Goal: Task Accomplishment & Management: Manage account settings

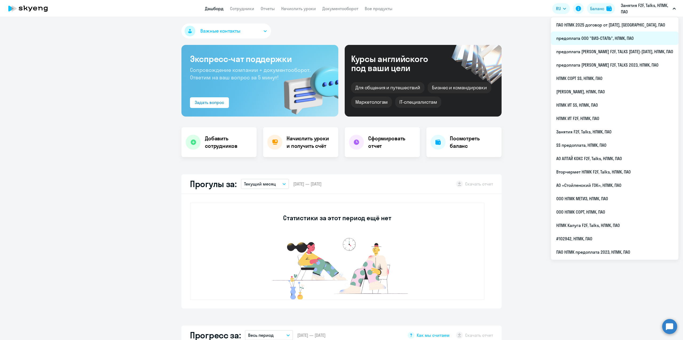
select select "30"
click at [631, 49] on li "предоплата [PERSON_NAME] F2F, TALKS [DATE]-[DATE], НЛМК, ПАО" at bounding box center [615, 51] width 128 height 13
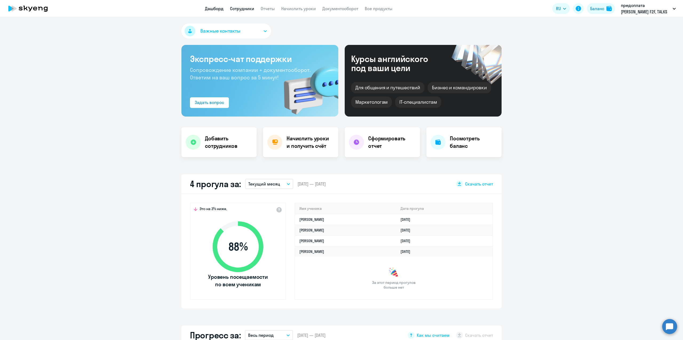
click at [243, 9] on link "Сотрудники" at bounding box center [242, 8] width 24 height 5
select select "30"
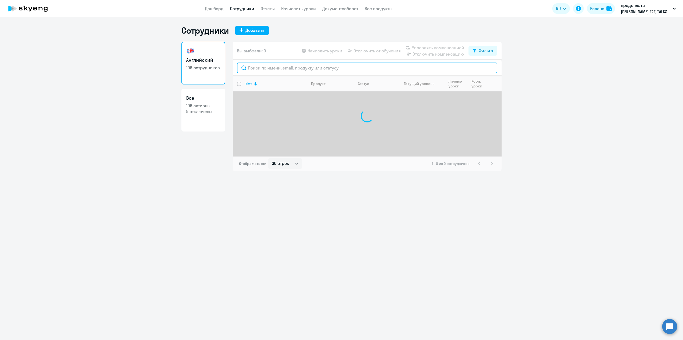
drag, startPoint x: 265, startPoint y: 70, endPoint x: 270, endPoint y: 67, distance: 6.7
click at [265, 70] on input "text" at bounding box center [367, 67] width 261 height 11
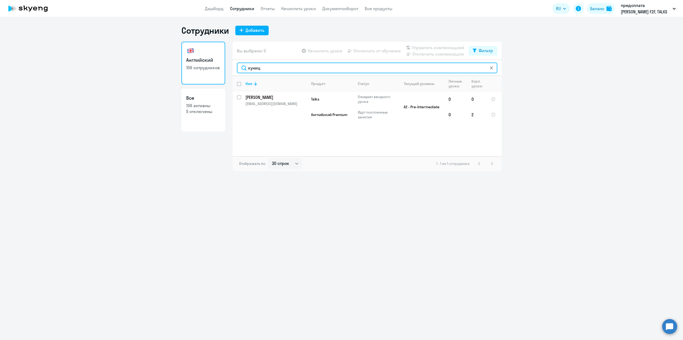
click at [267, 68] on input "куниц" at bounding box center [367, 67] width 261 height 11
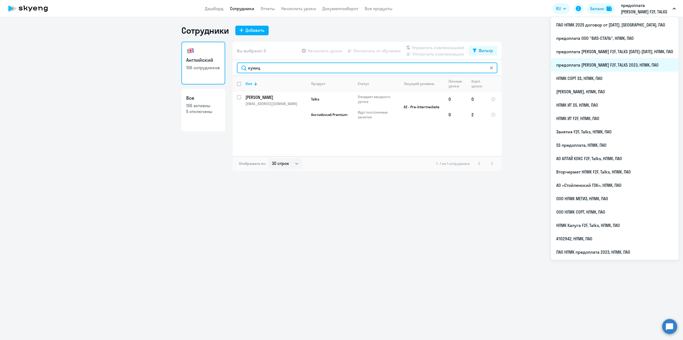
type input "куниц"
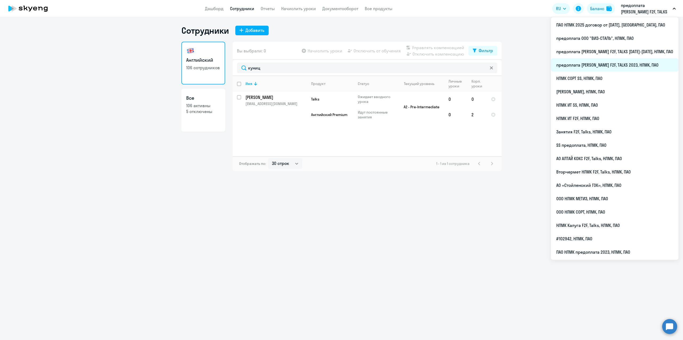
click at [627, 62] on li "предоплата [PERSON_NAME] F2F, TALKS 2023, НЛМК, ПАО" at bounding box center [615, 64] width 128 height 13
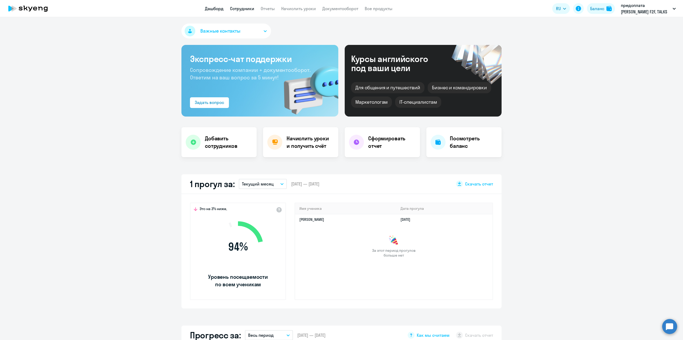
click at [243, 10] on link "Сотрудники" at bounding box center [242, 8] width 24 height 5
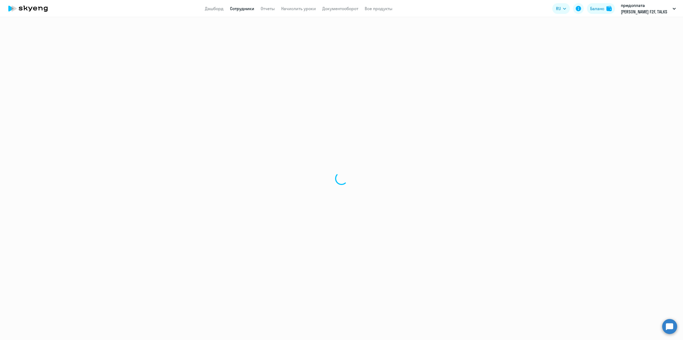
select select "30"
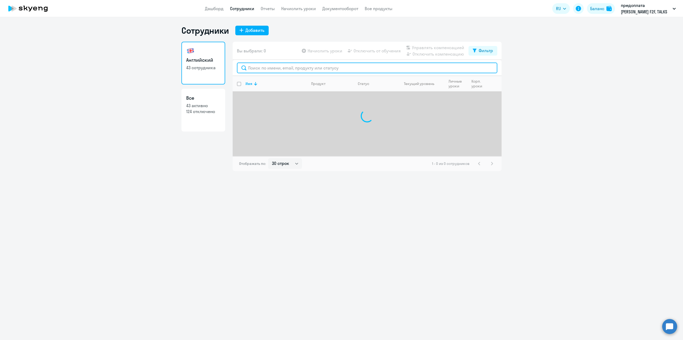
click at [267, 70] on input "text" at bounding box center [367, 67] width 261 height 11
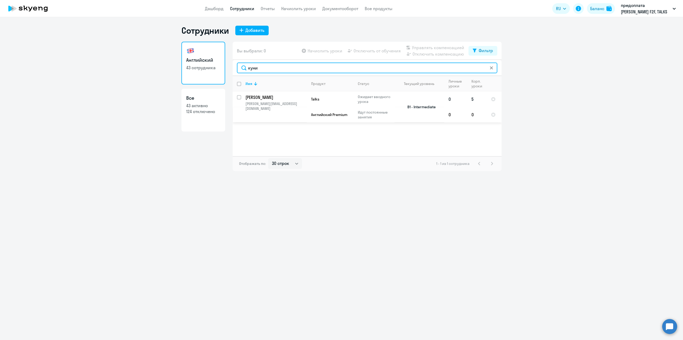
type input "куни"
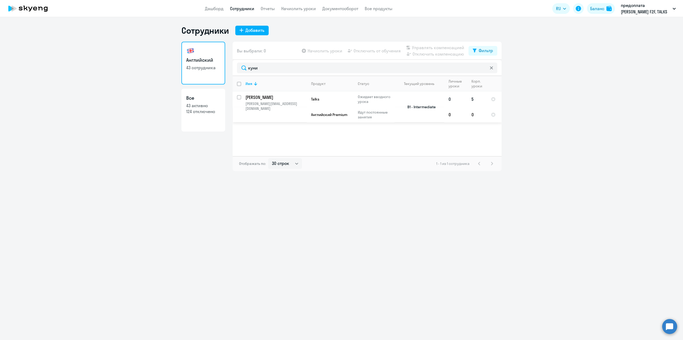
click at [261, 102] on p "[PERSON_NAME][EMAIL_ADDRESS][DOMAIN_NAME]" at bounding box center [276, 106] width 61 height 10
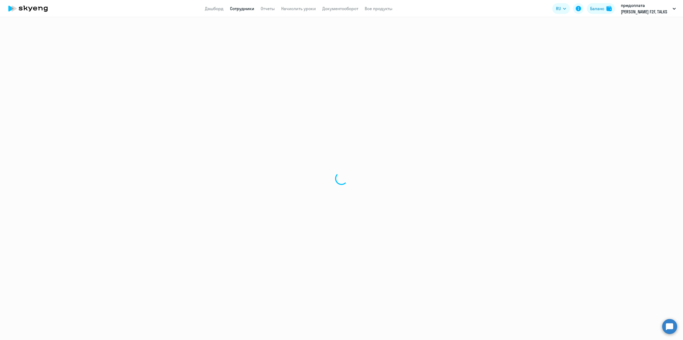
select select "english"
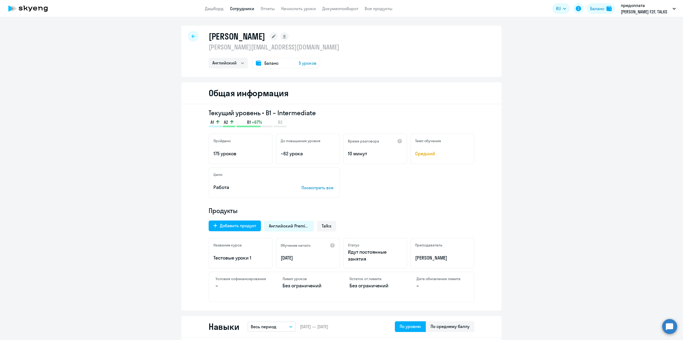
click at [192, 38] on icon at bounding box center [193, 36] width 3 height 4
select select "30"
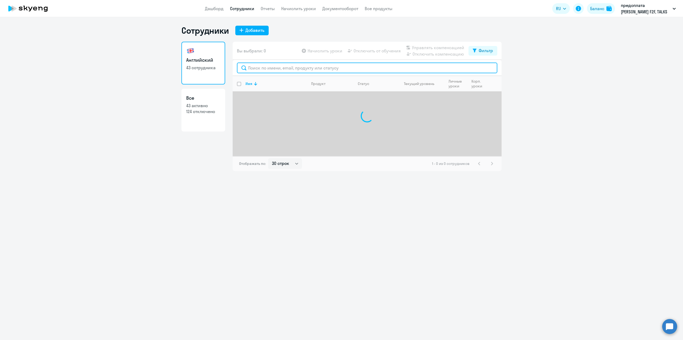
click at [274, 68] on input "text" at bounding box center [367, 67] width 261 height 11
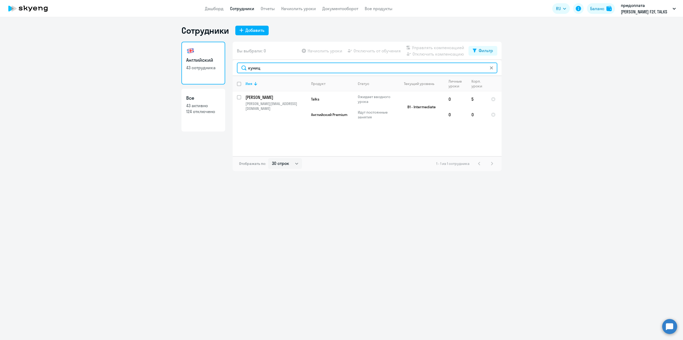
type input "куниц"
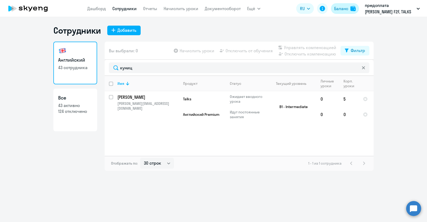
click at [344, 9] on div "Баланс" at bounding box center [341, 8] width 14 height 6
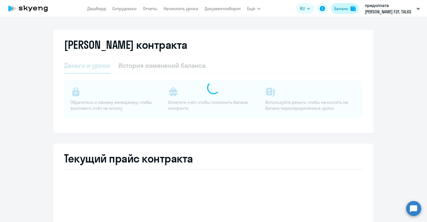
select select "english_adult_not_native_speaker"
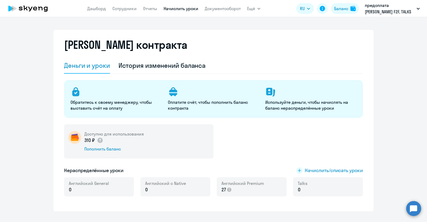
click at [176, 8] on link "Начислить уроки" at bounding box center [181, 8] width 35 height 5
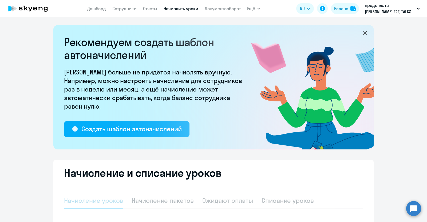
select select "10"
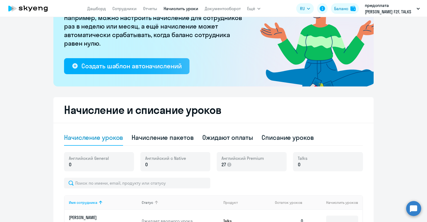
scroll to position [133, 0]
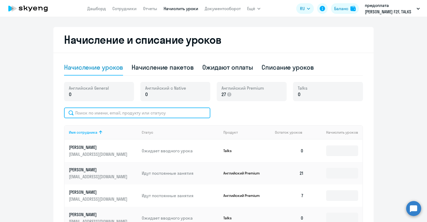
click at [102, 116] on input "text" at bounding box center [137, 113] width 146 height 11
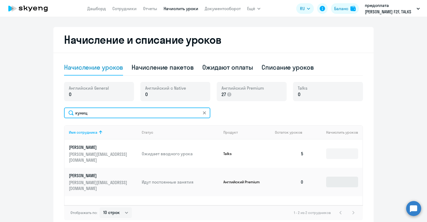
type input "куниц"
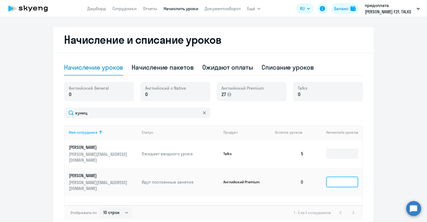
click at [340, 177] on input at bounding box center [342, 182] width 32 height 11
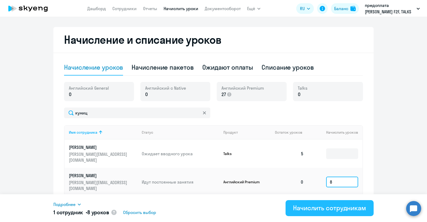
type input "8"
click at [352, 211] on div "Начислить сотрудникам" at bounding box center [329, 208] width 73 height 9
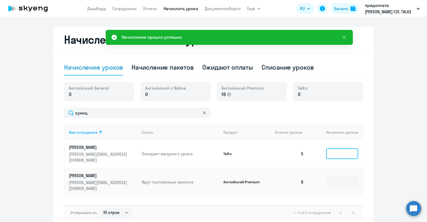
click at [346, 153] on input at bounding box center [342, 153] width 32 height 11
type input "3"
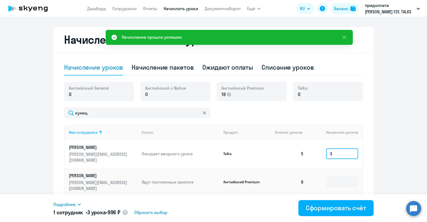
click at [333, 149] on input "3" at bounding box center [342, 153] width 32 height 11
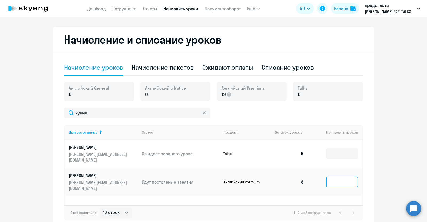
click at [350, 177] on input at bounding box center [342, 182] width 32 height 11
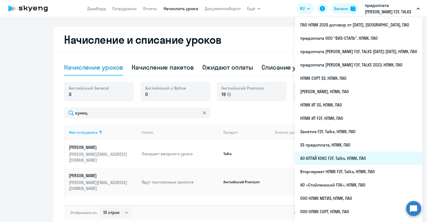
click at [345, 159] on li "АО АЛТАЙ КОКС F2F, Talks, НЛМК, ПАО" at bounding box center [359, 158] width 128 height 13
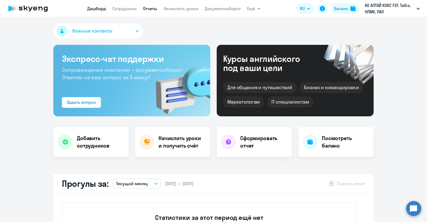
select select "30"
click at [128, 10] on link "Сотрудники" at bounding box center [124, 8] width 24 height 5
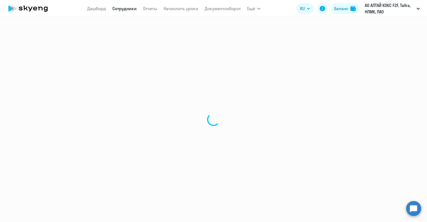
select select "30"
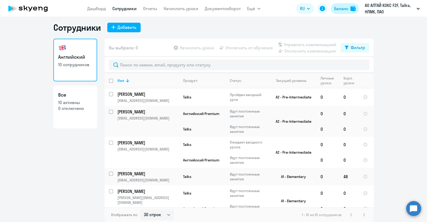
click at [343, 9] on div "Баланс" at bounding box center [341, 8] width 14 height 6
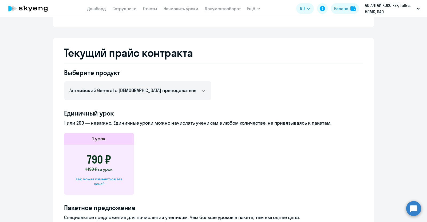
scroll to position [186, 0]
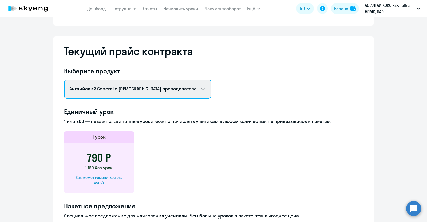
click at [201, 90] on select "Английский General с [DEMOGRAPHIC_DATA] преподавателем Английский General с [DE…" at bounding box center [137, 89] width 147 height 19
click at [64, 80] on select "Английский General с [DEMOGRAPHIC_DATA] преподавателем Английский General с [DE…" at bounding box center [137, 89] width 147 height 19
click at [200, 87] on select "Английский General с [DEMOGRAPHIC_DATA] преподавателем Английский General с [DE…" at bounding box center [137, 89] width 147 height 19
select select "english_adult_not_native_speaker_premium"
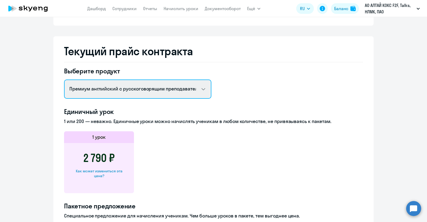
click at [64, 80] on select "Английский General с [DEMOGRAPHIC_DATA] преподавателем Английский General с [DE…" at bounding box center [137, 89] width 147 height 19
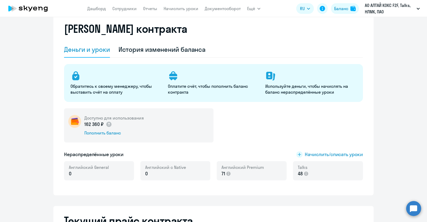
scroll to position [0, 0]
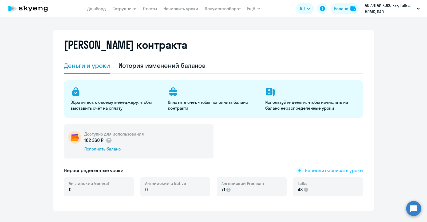
click at [320, 171] on span "Начислить/списать уроки" at bounding box center [334, 170] width 58 height 7
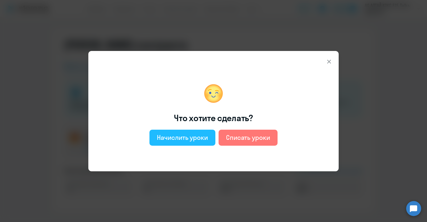
click at [195, 138] on div "Начислить уроки" at bounding box center [182, 137] width 51 height 9
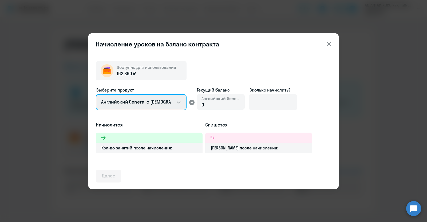
click at [177, 101] on select "Английский General с [DEMOGRAPHIC_DATA] преподавателем Английский General с [DE…" at bounding box center [141, 102] width 91 height 16
select select "english_adult_not_native_speaker_premium"
click at [96, 94] on select "Английский General с [DEMOGRAPHIC_DATA] преподавателем Английский General с [DE…" at bounding box center [141, 102] width 91 height 16
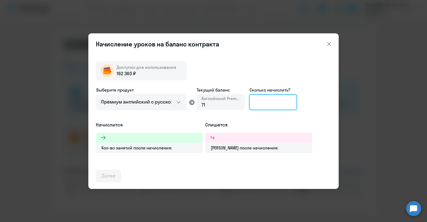
click at [256, 102] on input at bounding box center [273, 102] width 48 height 16
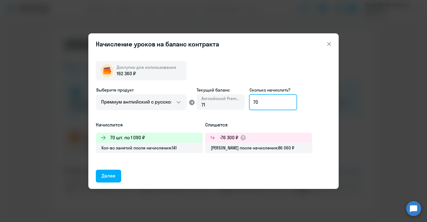
type input "7"
type input "1"
type input "148"
drag, startPoint x: 264, startPoint y: 101, endPoint x: 251, endPoint y: 101, distance: 13.1
click at [251, 101] on input "148" at bounding box center [273, 102] width 48 height 16
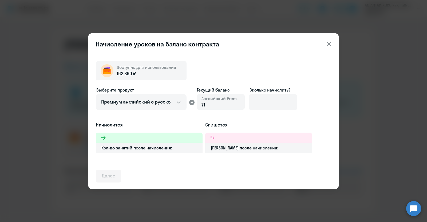
click at [326, 45] on icon at bounding box center [329, 44] width 6 height 6
